Goal: Find specific page/section: Find specific page/section

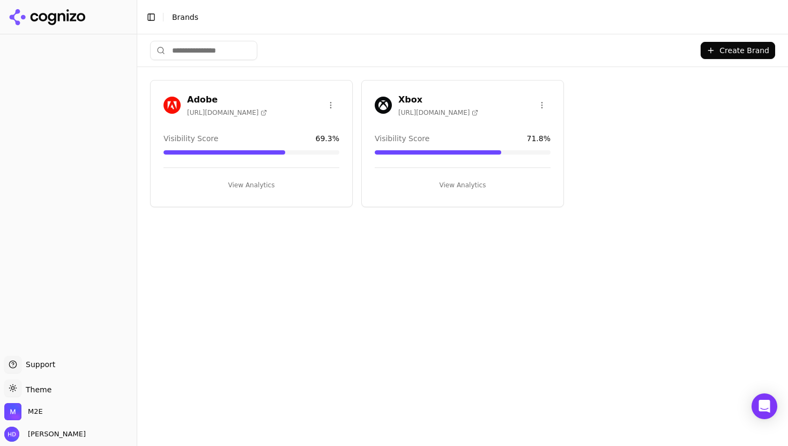
click at [51, 20] on icon at bounding box center [52, 19] width 8 height 12
click at [386, 234] on div "Create Brand Adobe [URL][DOMAIN_NAME] Visibility Score 69.3 % View Analytics Xb…" at bounding box center [462, 239] width 651 height 411
click at [403, 99] on h3 "Xbox" at bounding box center [438, 99] width 80 height 13
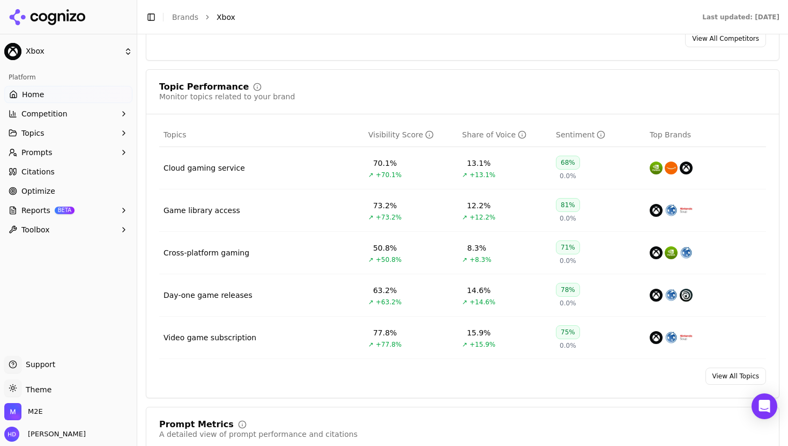
scroll to position [417, 0]
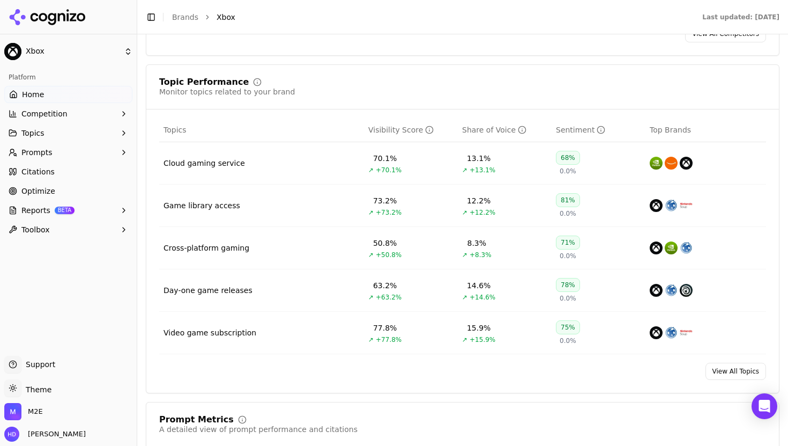
click at [543, 87] on div "Topic Performance Monitor topics related to your brand" at bounding box center [462, 87] width 607 height 19
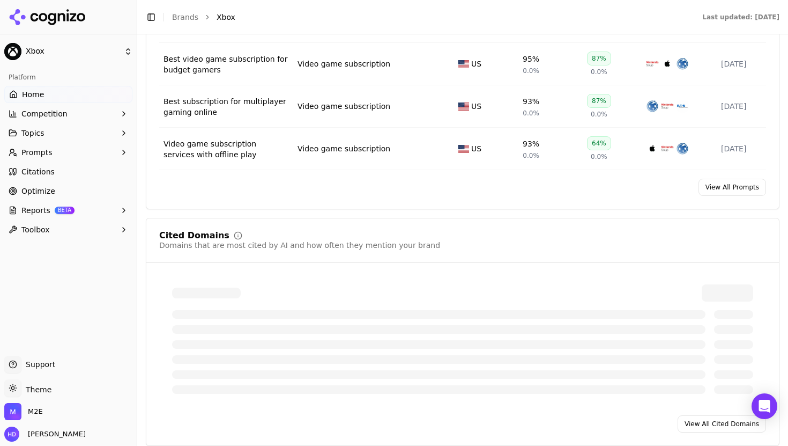
scroll to position [1098, 0]
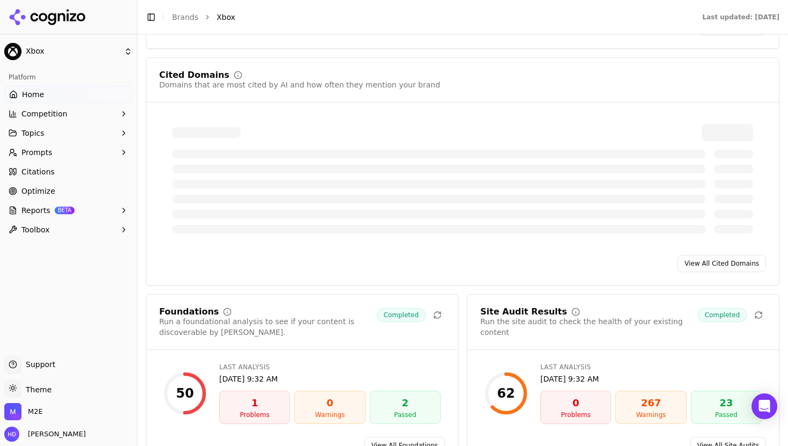
click at [462, 299] on div "Foundations Run a foundational analysis to see if your content is discoverable …" at bounding box center [463, 380] width 634 height 173
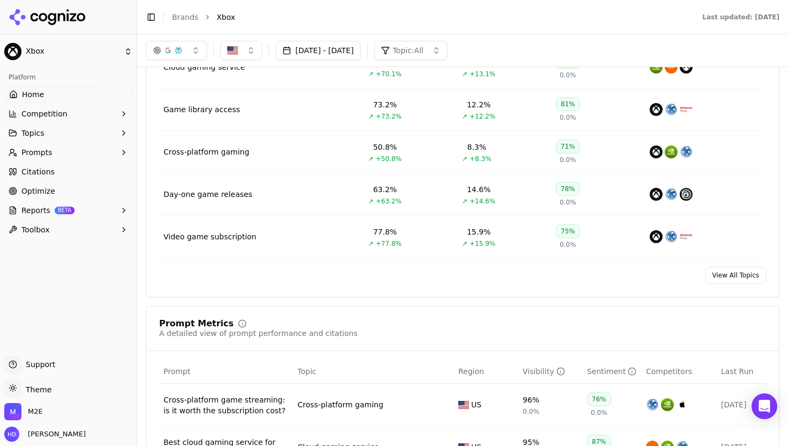
scroll to position [499, 0]
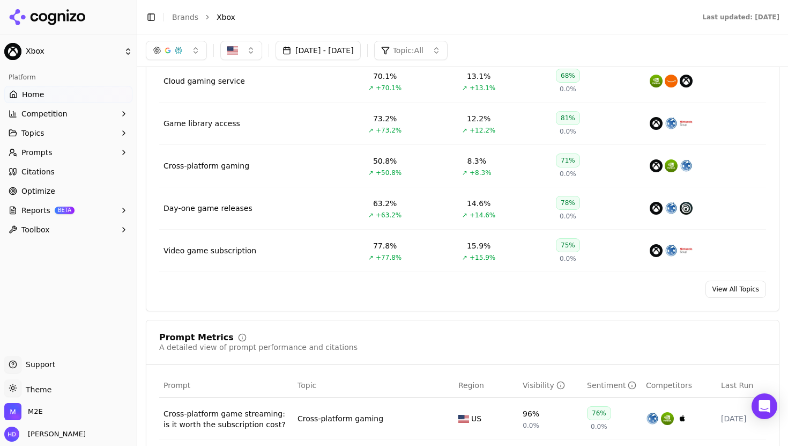
click at [449, 293] on div "View All Topics" at bounding box center [462, 288] width 633 height 17
click at [41, 156] on span "Prompts" at bounding box center [36, 152] width 31 height 11
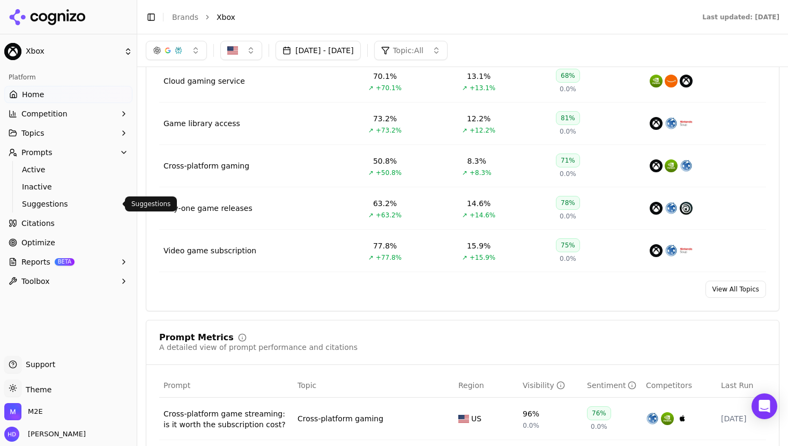
click at [45, 207] on span "Suggestions" at bounding box center [68, 203] width 93 height 11
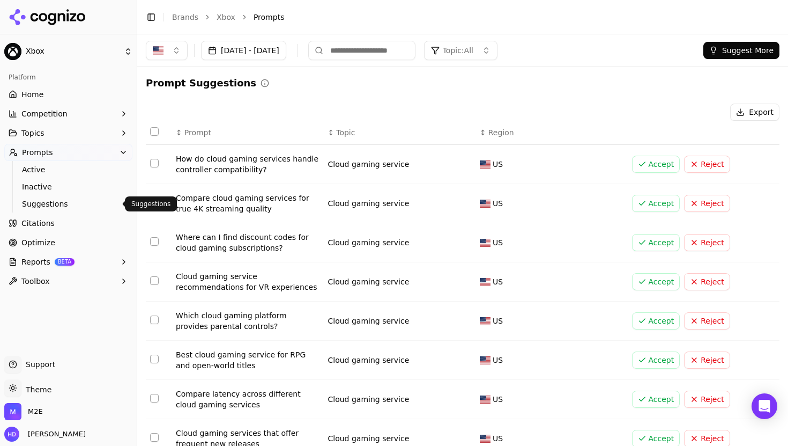
click at [46, 207] on span "Suggestions" at bounding box center [68, 203] width 93 height 11
click at [39, 225] on span "Citations" at bounding box center [37, 223] width 33 height 11
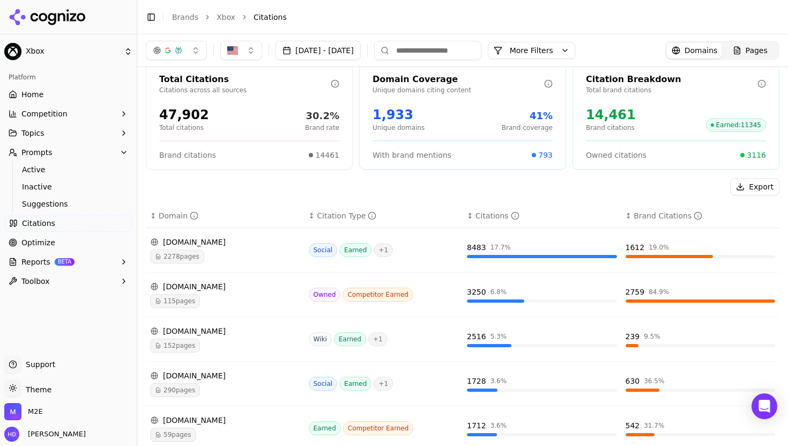
scroll to position [10, 0]
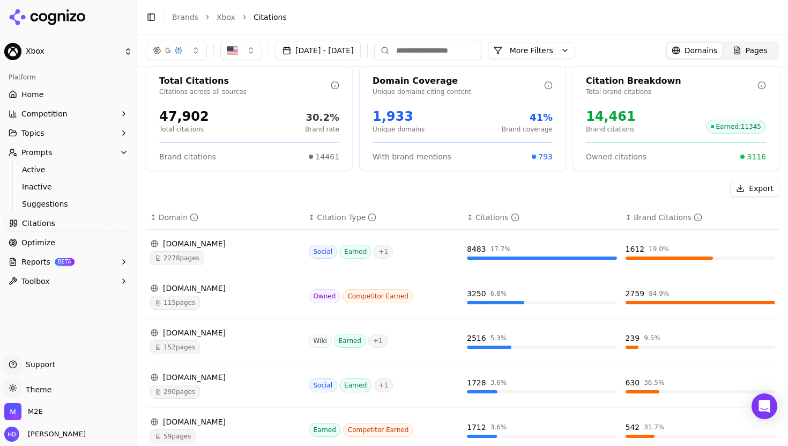
click at [421, 183] on div "Export" at bounding box center [463, 188] width 634 height 17
click at [403, 31] on header "Toggle Sidebar Brands Xbox Citations" at bounding box center [462, 17] width 651 height 34
click at [326, 8] on header "Toggle Sidebar Brands Xbox Citations" at bounding box center [462, 17] width 651 height 34
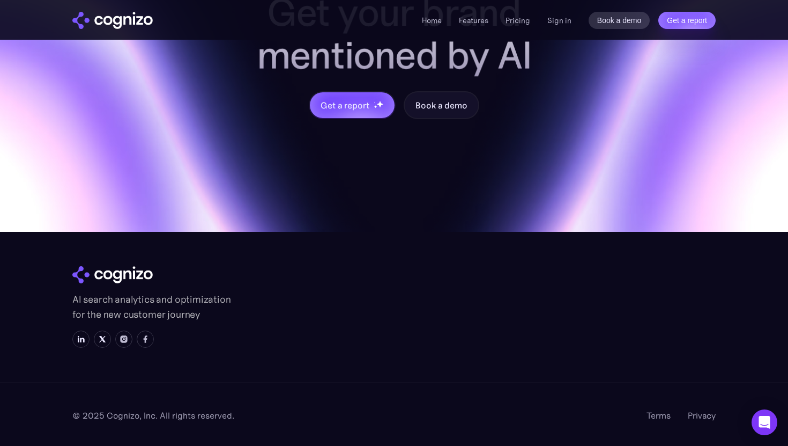
scroll to position [4278, 0]
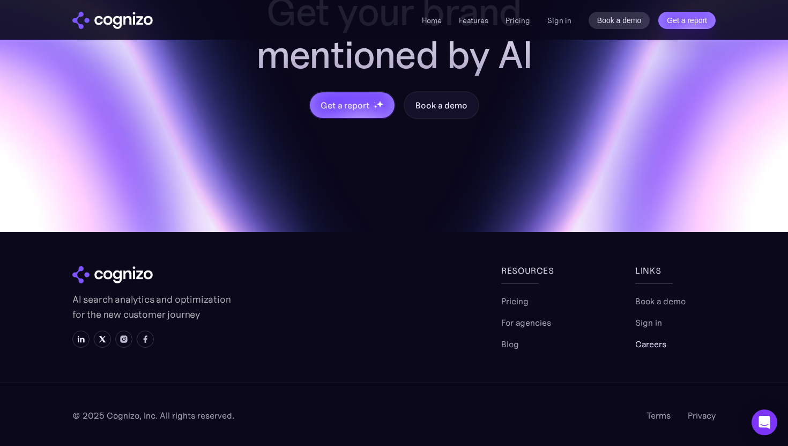
click at [650, 343] on link "Careers" at bounding box center [650, 343] width 31 height 13
